Goal: Task Accomplishment & Management: Use online tool/utility

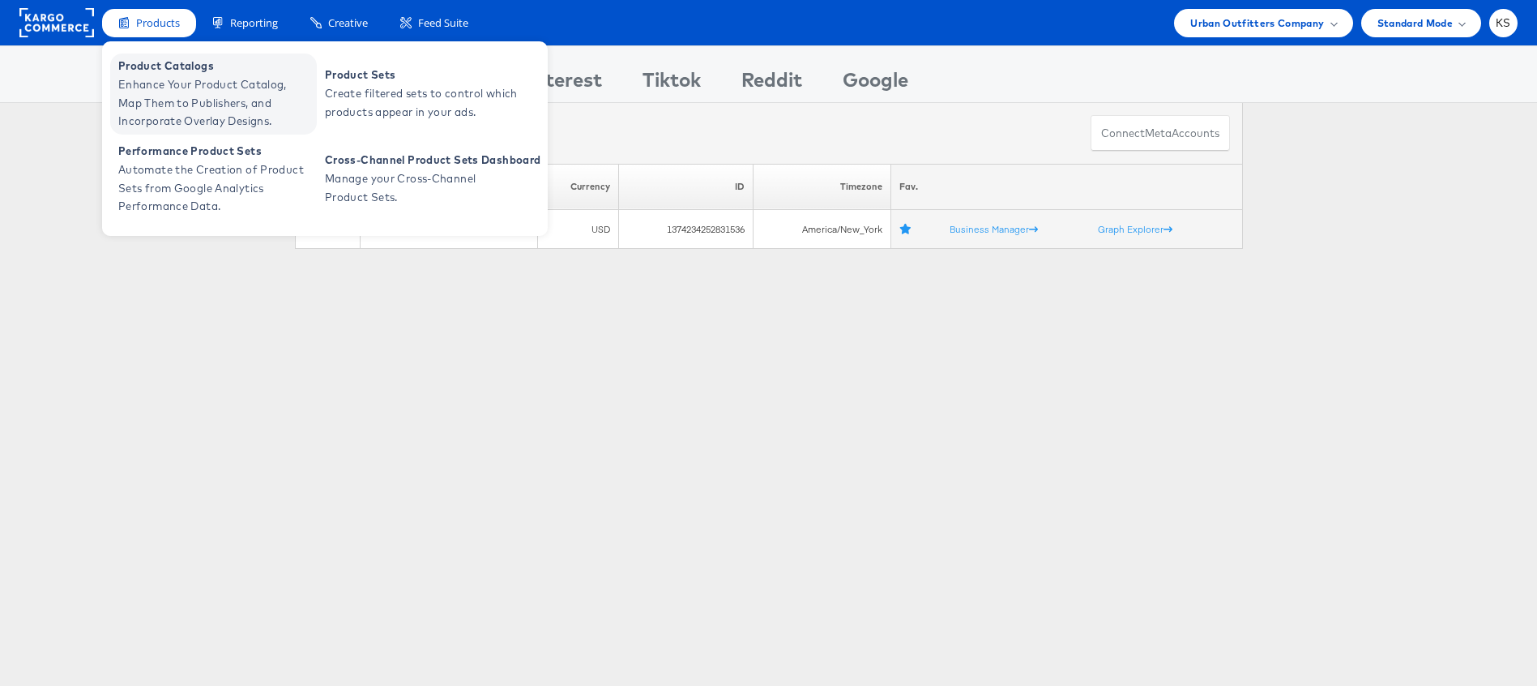
click at [180, 88] on span "Enhance Your Product Catalog, Map Them to Publishers, and Incorporate Overlay D…" at bounding box center [215, 102] width 195 height 55
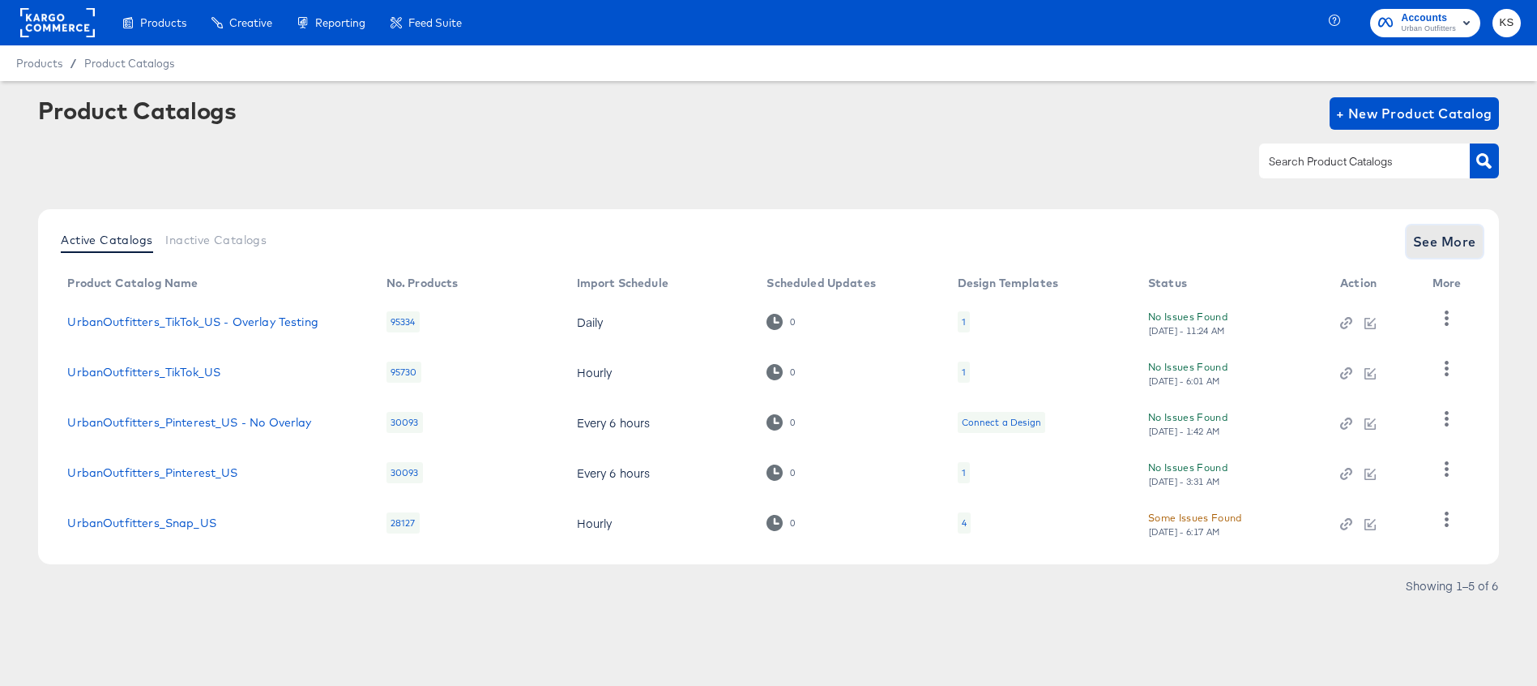
click at [1430, 237] on span "See More" at bounding box center [1444, 241] width 63 height 23
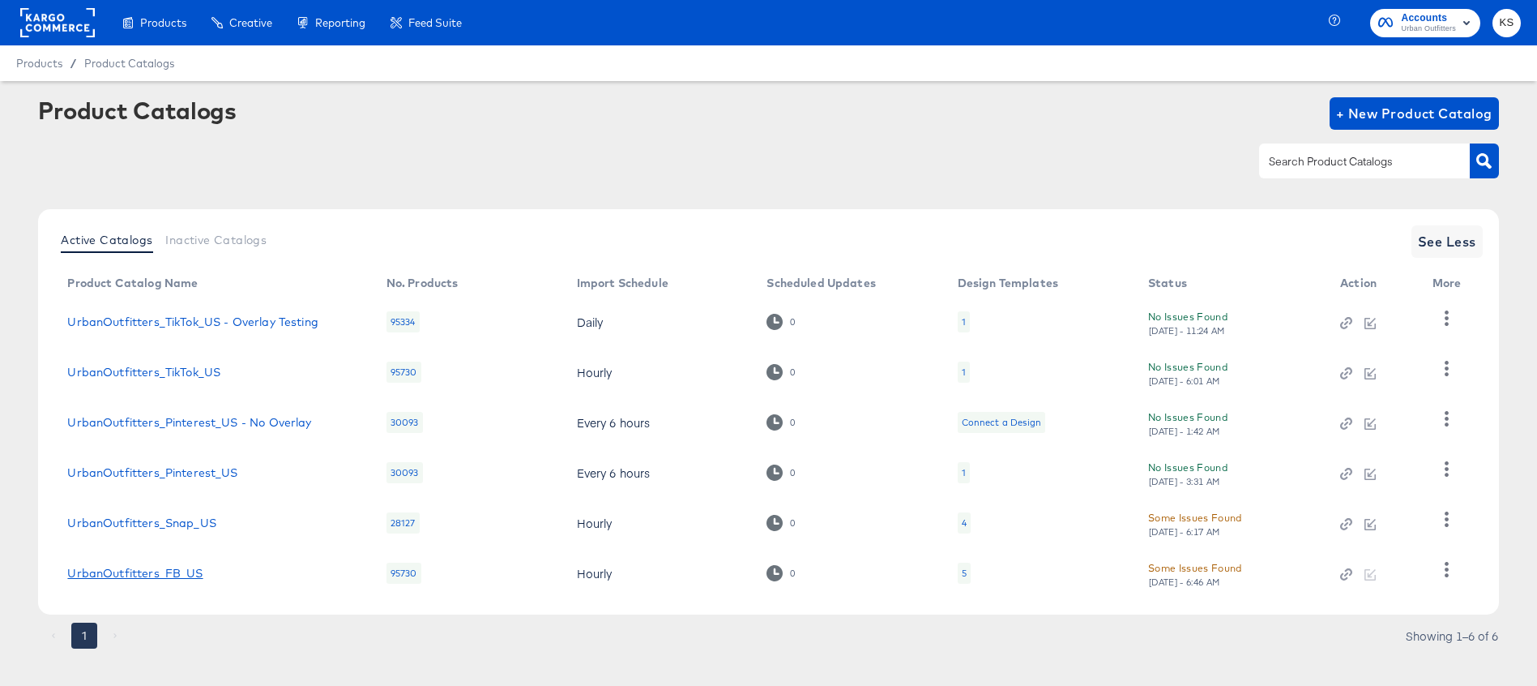
click at [171, 574] on link "UrbanOutfitters_FB_US" at bounding box center [134, 572] width 135 height 13
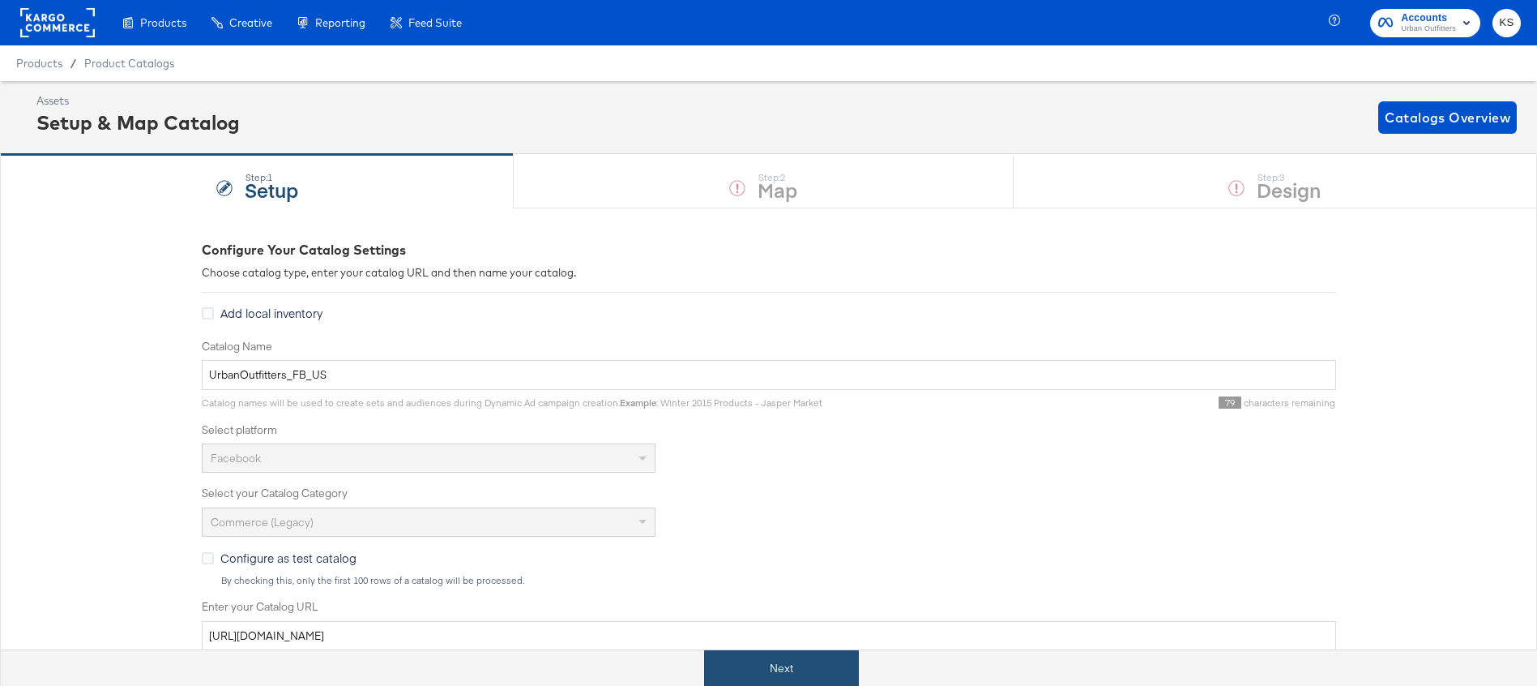
click at [783, 666] on button "Next" at bounding box center [781, 668] width 155 height 36
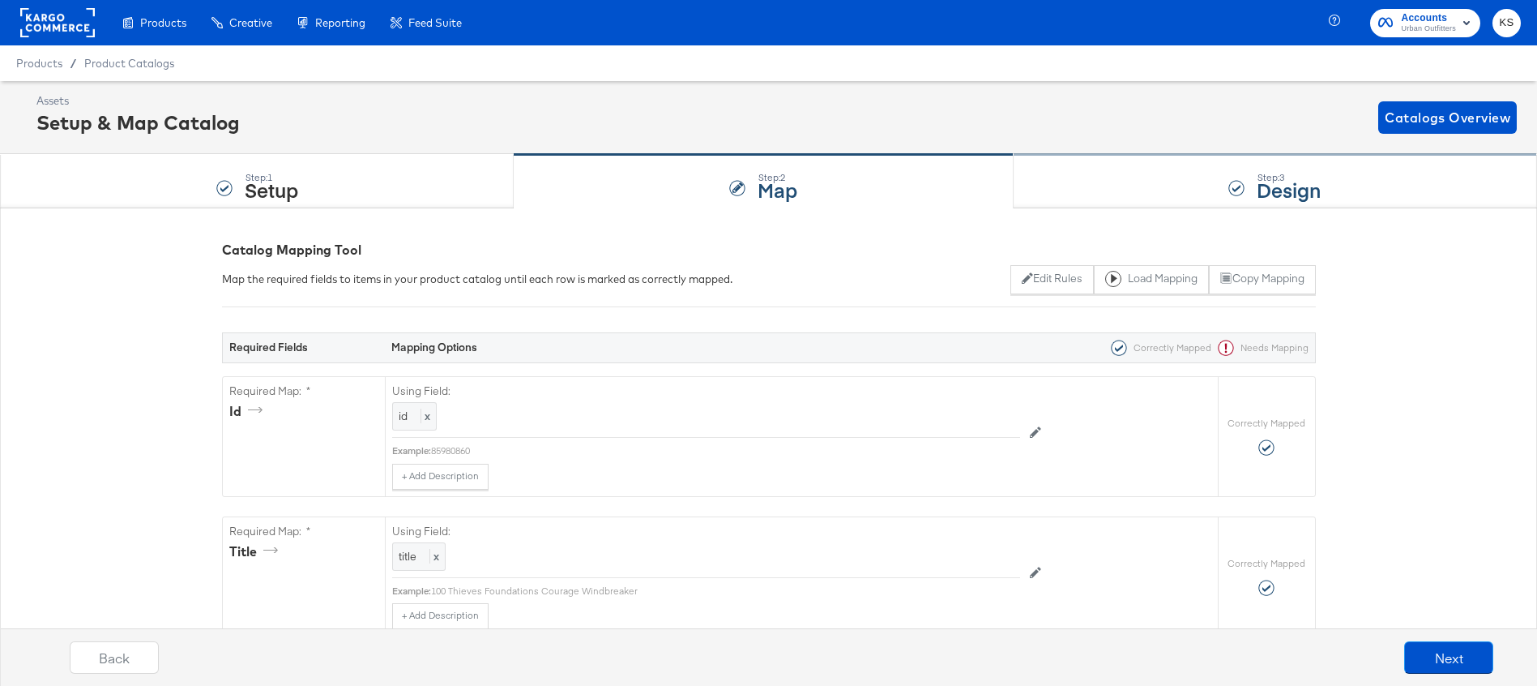
click at [1162, 195] on div "Step: 3 Design" at bounding box center [1276, 181] width 524 height 53
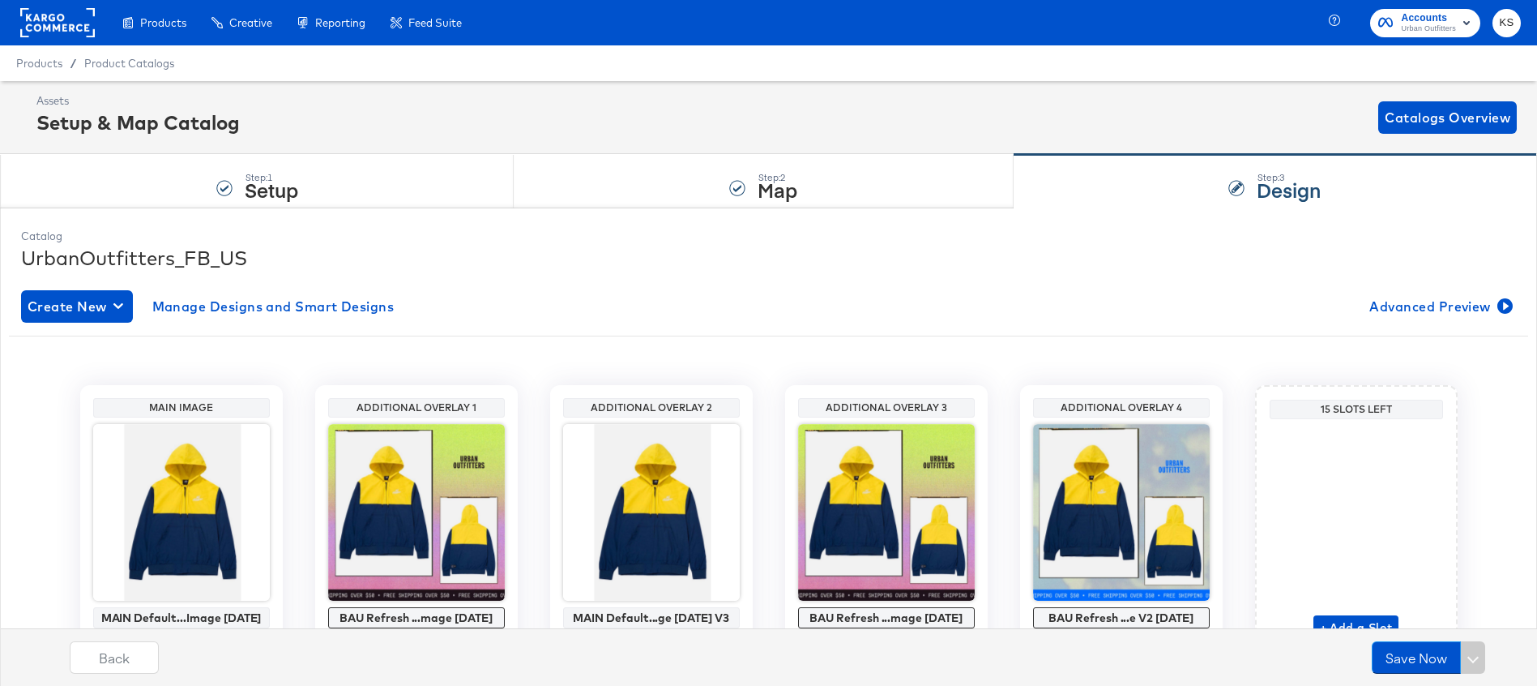
scroll to position [70, 0]
